Goal: Transaction & Acquisition: Purchase product/service

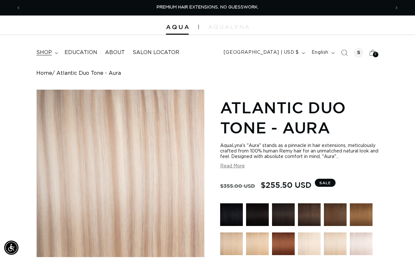
scroll to position [0, 369]
click at [54, 55] on summary "shop" at bounding box center [46, 52] width 28 height 15
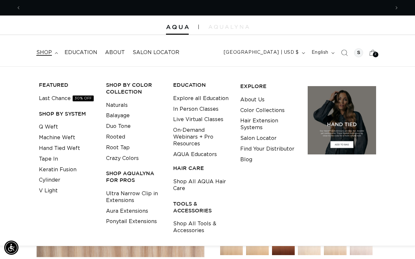
scroll to position [0, 738]
click at [50, 136] on link "Machine Weft" at bounding box center [57, 138] width 36 height 11
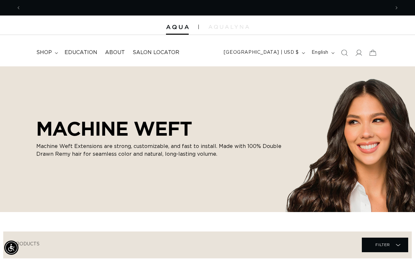
scroll to position [0, 369]
click at [56, 52] on icon at bounding box center [56, 53] width 3 height 2
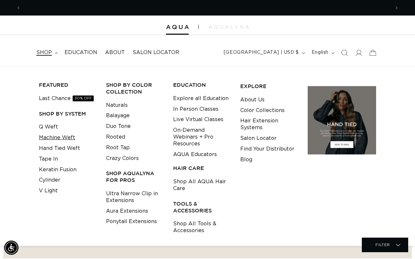
scroll to position [0, 738]
click at [56, 136] on link "Machine Weft" at bounding box center [57, 138] width 36 height 11
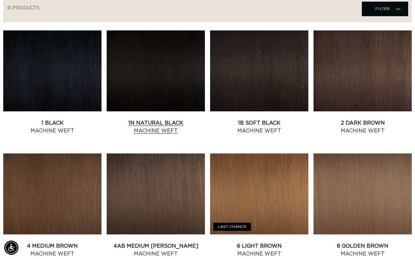
scroll to position [248, 0]
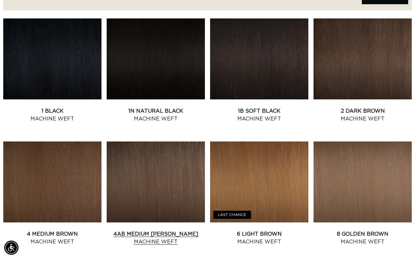
click at [172, 231] on link "4AB Medium Ash Brown Machine Weft" at bounding box center [156, 239] width 98 height 16
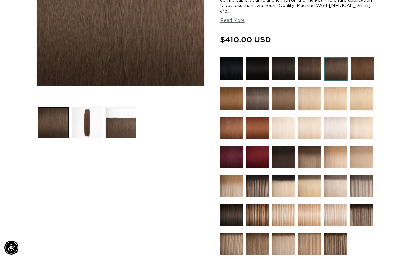
scroll to position [172, 0]
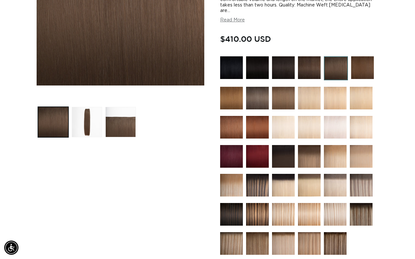
click at [258, 181] on img at bounding box center [257, 185] width 23 height 23
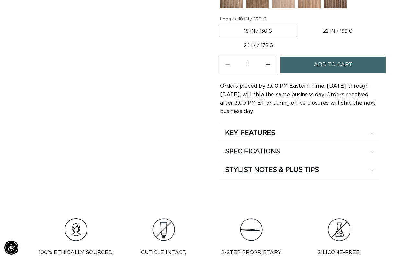
scroll to position [0, 369]
click at [316, 37] on label "22 IN / 160 G Variant sold out or unavailable" at bounding box center [337, 31] width 77 height 11
click at [300, 25] on input "22 IN / 160 G Variant sold out or unavailable" at bounding box center [299, 24] width 0 height 0
radio input "true"
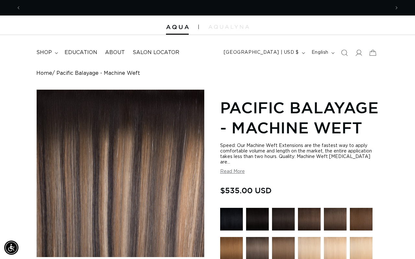
scroll to position [0, 738]
click at [357, 52] on icon at bounding box center [359, 53] width 7 height 6
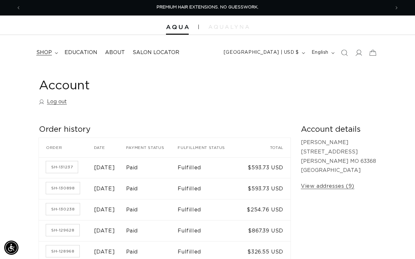
click at [50, 48] on summary "shop" at bounding box center [46, 52] width 28 height 15
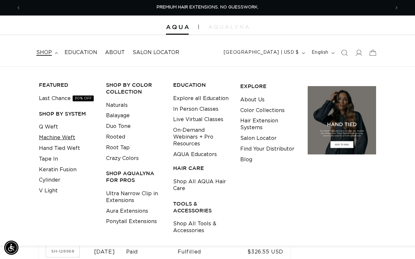
click at [61, 137] on link "Machine Weft" at bounding box center [57, 138] width 36 height 11
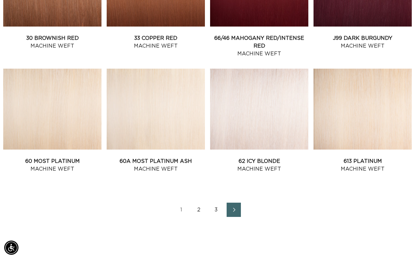
scroll to position [694, 6]
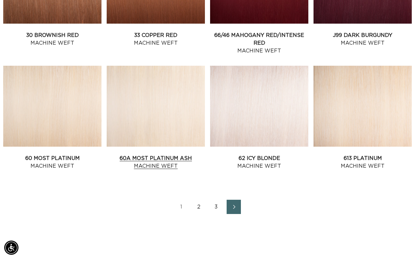
click at [134, 155] on link "60A Most Platinum Ash Machine Weft" at bounding box center [156, 163] width 98 height 16
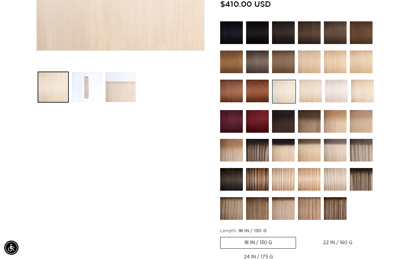
scroll to position [0, 369]
click at [258, 139] on img at bounding box center [257, 150] width 23 height 23
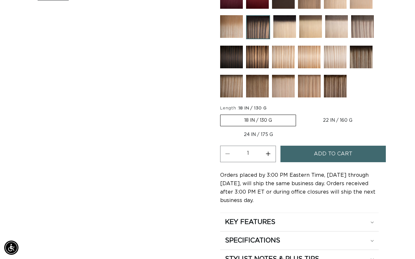
scroll to position [0, 738]
click at [313, 126] on label "22 IN / 160 G Variant sold out or unavailable" at bounding box center [337, 120] width 77 height 11
click at [300, 114] on input "22 IN / 160 G Variant sold out or unavailable" at bounding box center [299, 113] width 0 height 0
radio input "true"
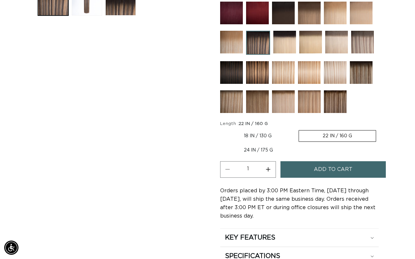
click at [252, 142] on label "18 IN / 130 G Variant sold out or unavailable" at bounding box center [257, 136] width 75 height 11
click at [222, 129] on input "18 IN / 130 G Variant sold out or unavailable" at bounding box center [222, 129] width 0 height 0
radio input "true"
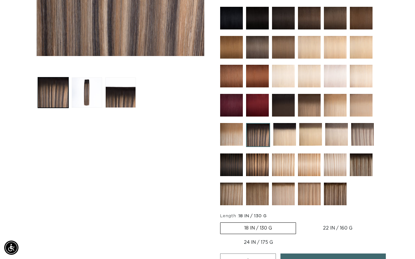
scroll to position [0, 738]
click at [326, 234] on label "22 IN / 160 G Variant sold out or unavailable" at bounding box center [337, 228] width 77 height 11
click at [300, 222] on input "22 IN / 160 G Variant sold out or unavailable" at bounding box center [299, 221] width 0 height 0
radio input "true"
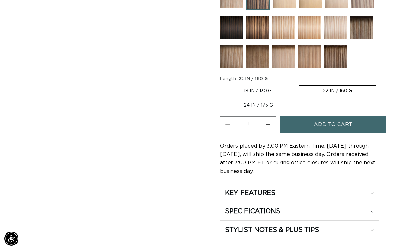
scroll to position [343, 0]
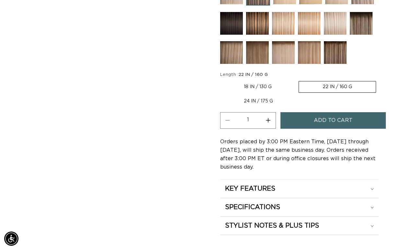
click at [296, 129] on button "Add to cart" at bounding box center [332, 120] width 105 height 17
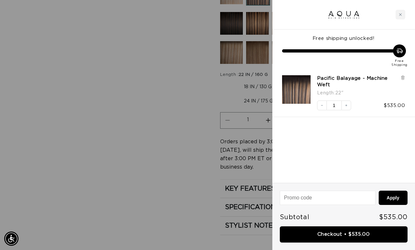
scroll to position [0, 369]
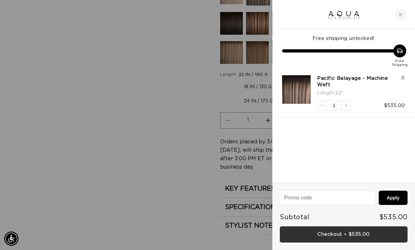
click at [337, 231] on link "Checkout • $535.00" at bounding box center [344, 234] width 128 height 17
